Goal: Transaction & Acquisition: Subscribe to service/newsletter

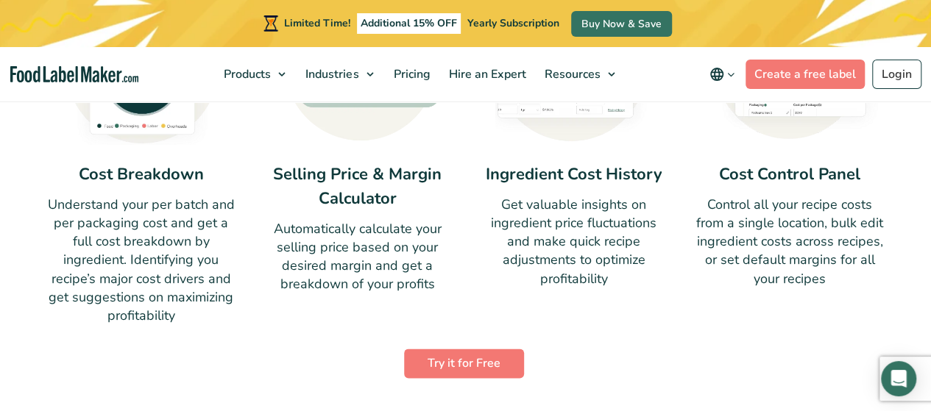
scroll to position [1030, 0]
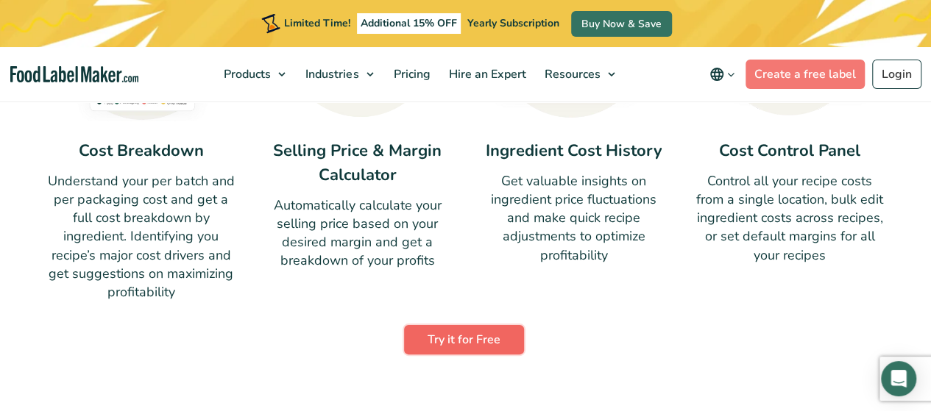
click at [478, 335] on link "Try it for Free" at bounding box center [464, 339] width 120 height 29
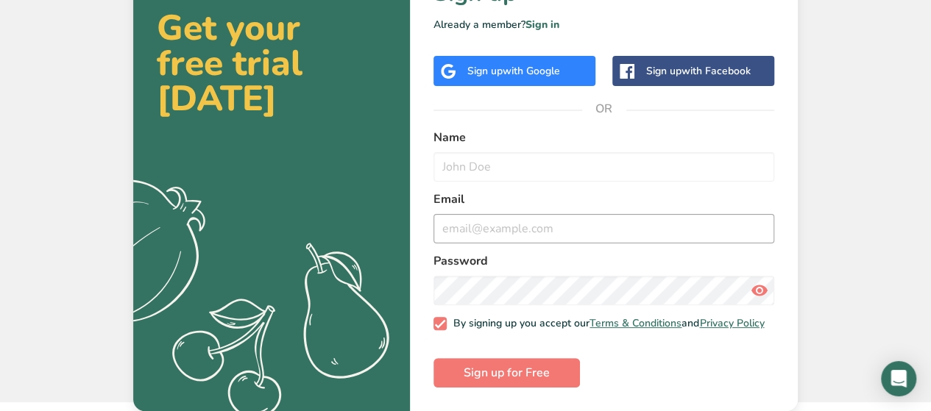
scroll to position [82, 0]
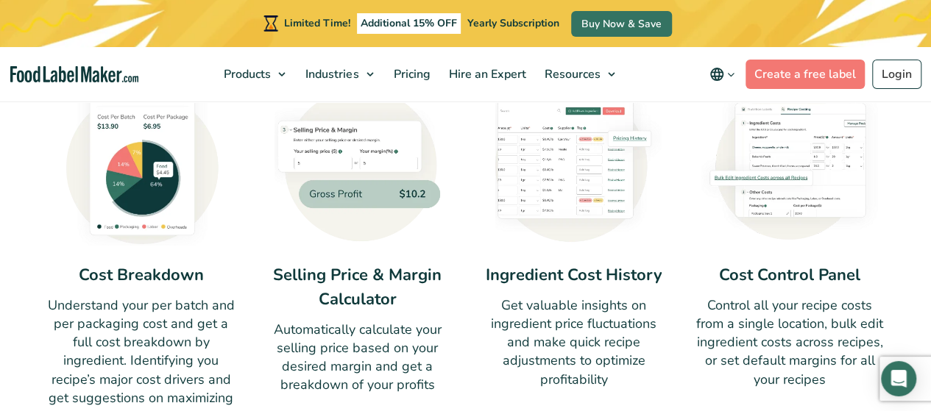
scroll to position [883, 0]
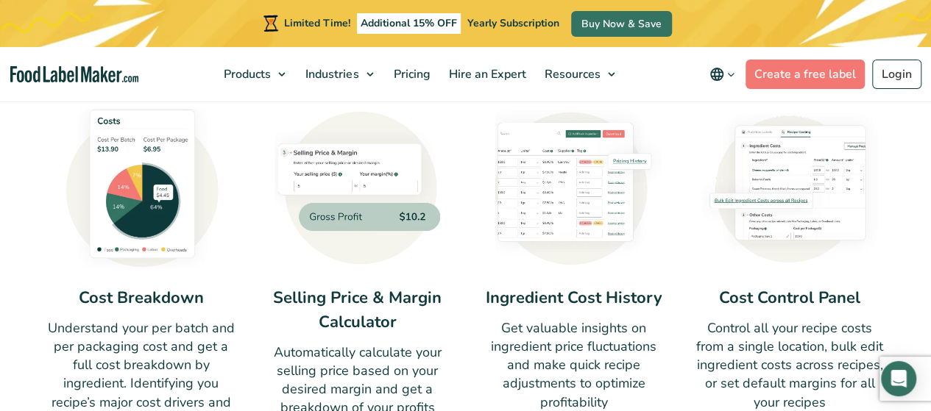
click at [403, 228] on img at bounding box center [357, 187] width 177 height 160
click at [379, 192] on img at bounding box center [357, 187] width 177 height 160
click at [736, 74] on icon "main navigation" at bounding box center [731, 74] width 11 height 11
click at [742, 102] on span "English" at bounding box center [741, 103] width 37 height 15
click at [0, 0] on input "English" at bounding box center [0, 0] width 0 height 0
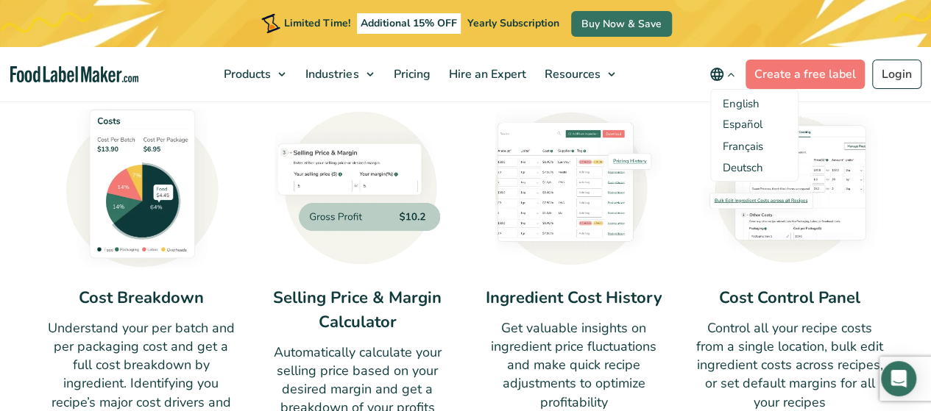
click at [743, 101] on span "English" at bounding box center [741, 103] width 37 height 15
click at [0, 0] on input "English" at bounding box center [0, 0] width 0 height 0
click at [675, 100] on nav "Products Food Nutrition Labelling Supplements Formulation & Labelling Industrie…" at bounding box center [465, 74] width 931 height 54
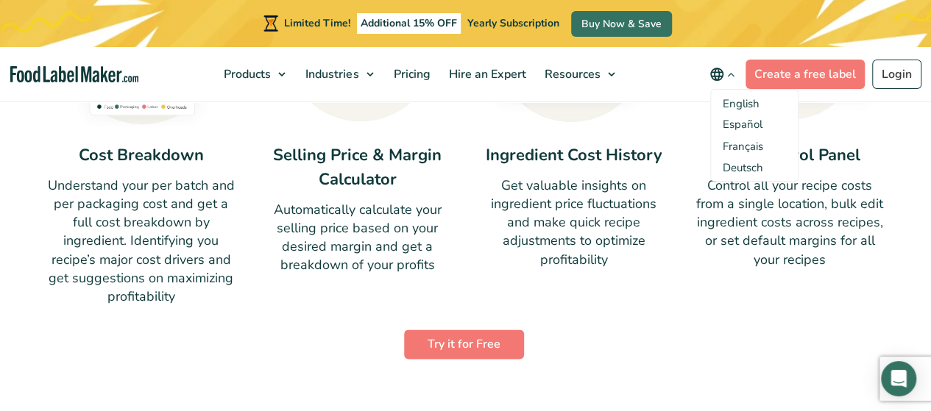
scroll to position [1030, 0]
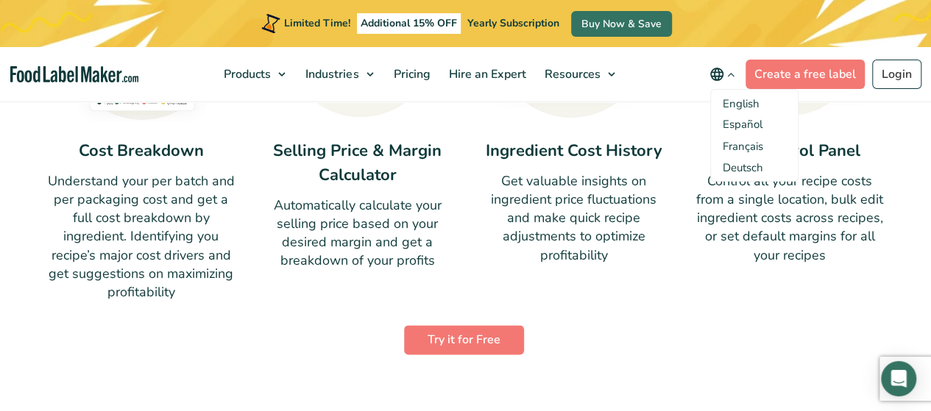
click at [683, 297] on div "Cost Breakdown Understand your per batch and per packaging cost and get a full …" at bounding box center [465, 130] width 839 height 341
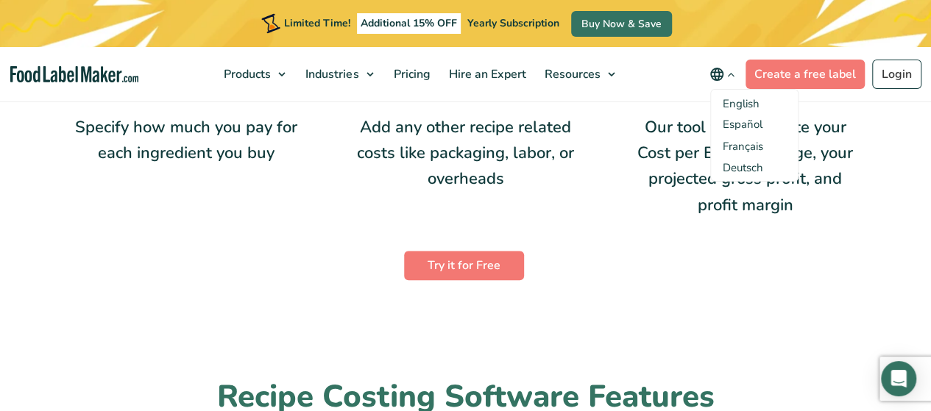
scroll to position [515, 0]
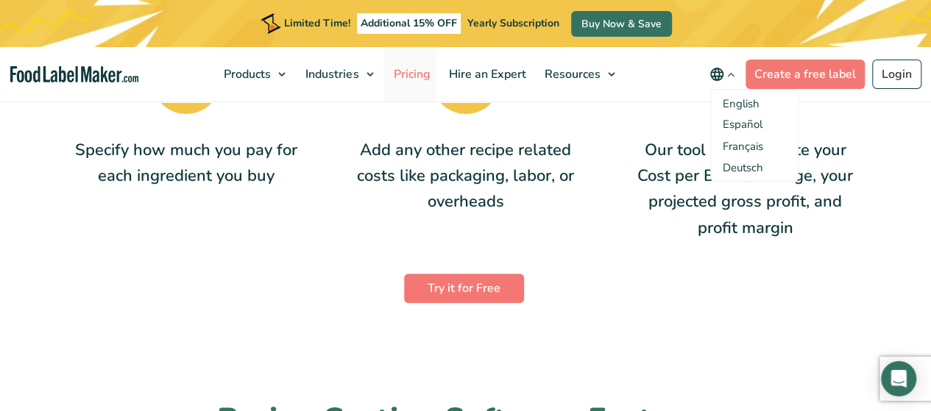
click at [421, 74] on span "Pricing" at bounding box center [410, 74] width 43 height 16
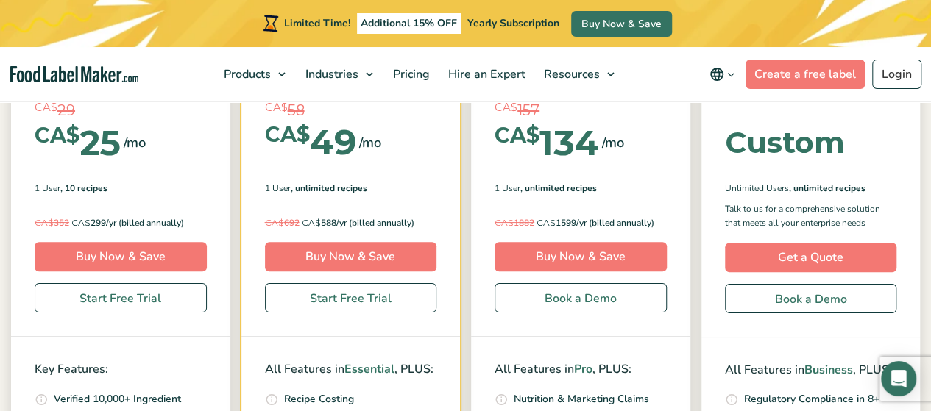
scroll to position [368, 0]
